Goal: Task Accomplishment & Management: Manage account settings

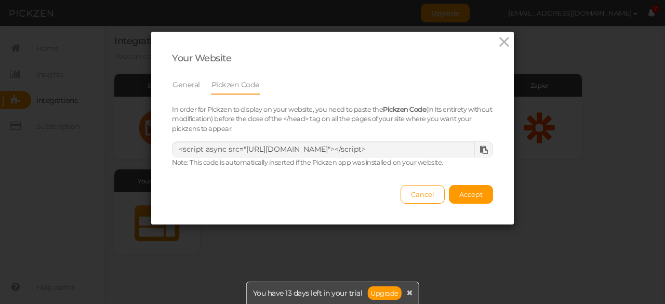
click at [480, 149] on icon at bounding box center [484, 150] width 8 height 8
drag, startPoint x: 211, startPoint y: 120, endPoint x: 334, endPoint y: 124, distance: 122.7
click at [334, 124] on div "In order for Pickzen to display on your website, you need to paste the Pickzen …" at bounding box center [332, 118] width 337 height 29
click at [323, 123] on small "In order for Pickzen to display on your website, you need to paste the Pickzen …" at bounding box center [332, 119] width 320 height 28
drag, startPoint x: 209, startPoint y: 119, endPoint x: 229, endPoint y: 128, distance: 21.4
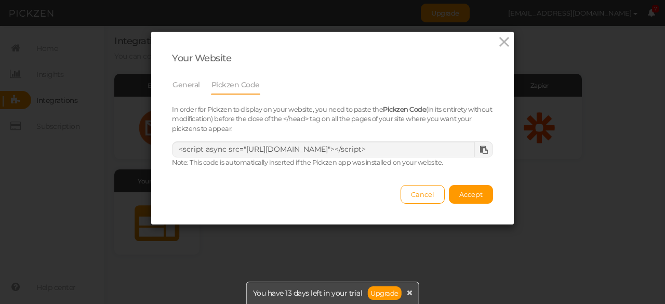
click at [229, 128] on div "In order for Pickzen to display on your website, you need to paste the Pickzen …" at bounding box center [332, 118] width 337 height 29
copy small "before the close of the </head> tag on all the pages of your site where you wan…"
click at [506, 44] on icon at bounding box center [504, 42] width 15 height 16
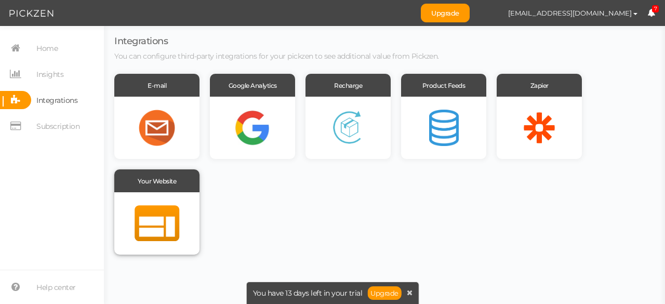
click at [166, 253] on div at bounding box center [156, 223] width 85 height 62
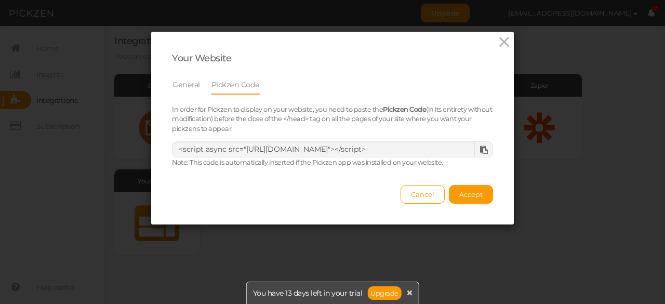
click at [480, 153] on icon at bounding box center [484, 150] width 8 height 8
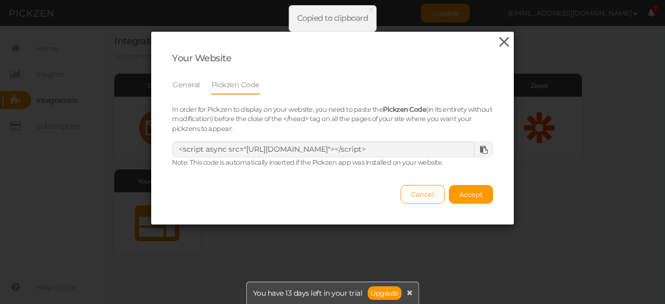
click at [502, 38] on icon at bounding box center [504, 42] width 15 height 16
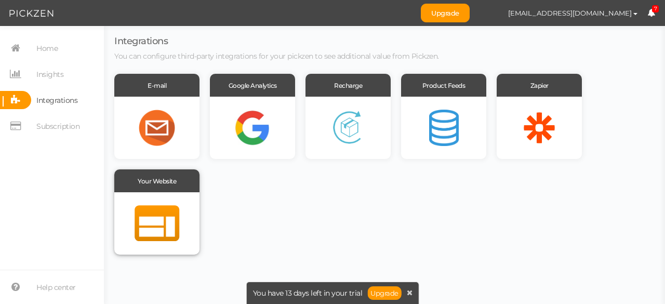
click at [170, 200] on div at bounding box center [156, 223] width 85 height 62
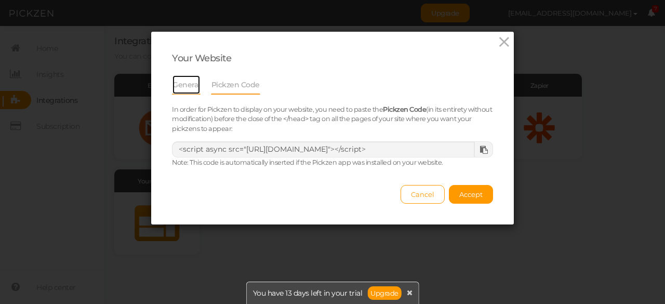
click at [186, 76] on link "General" at bounding box center [186, 85] width 29 height 20
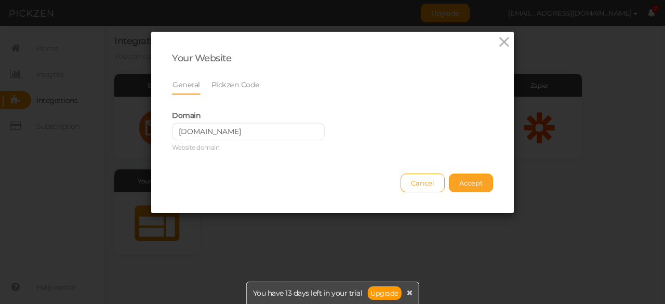
click at [462, 185] on span "Accept" at bounding box center [470, 183] width 23 height 8
